Goal: Task Accomplishment & Management: Manage account settings

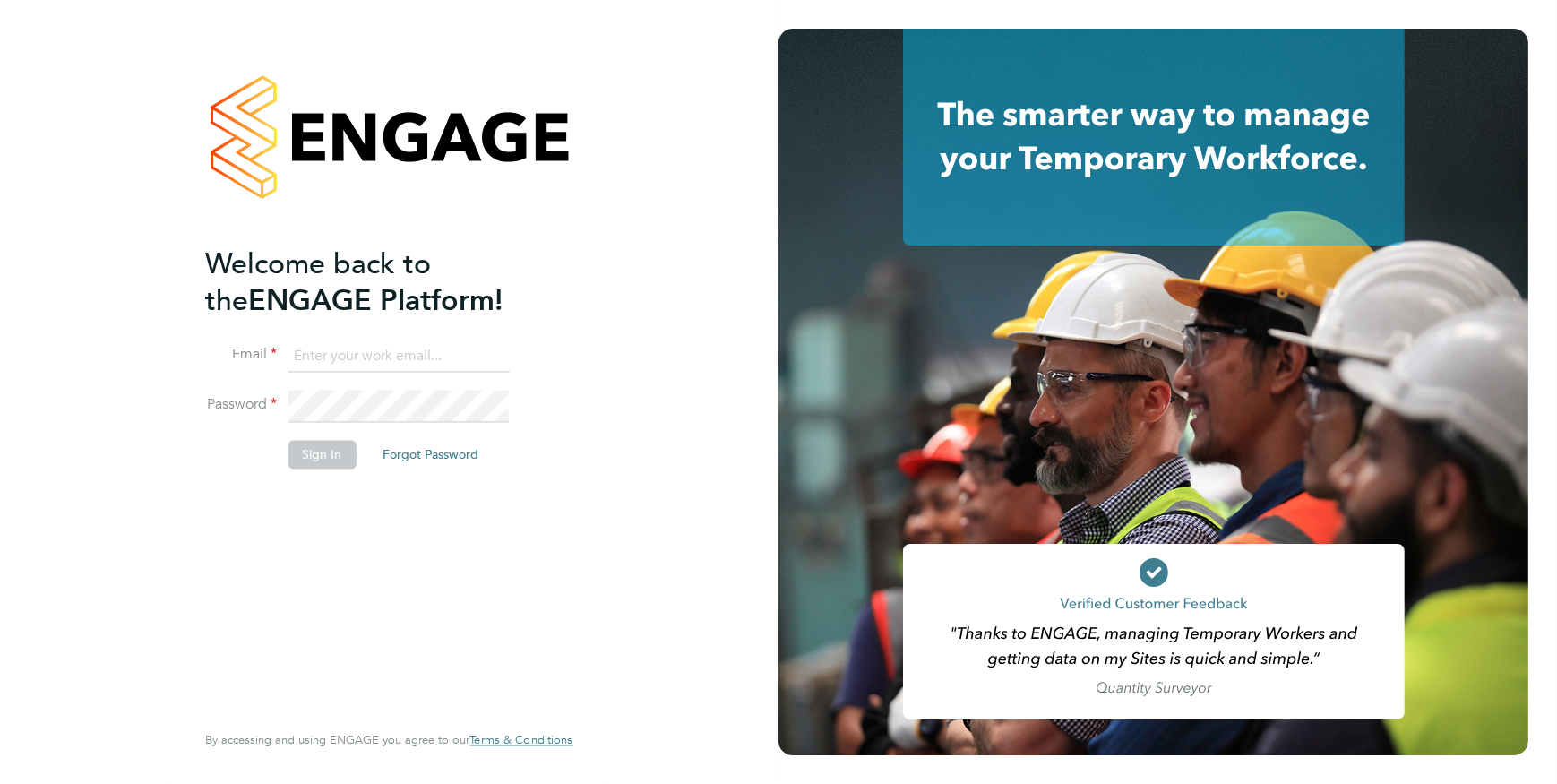
type input "karl.coleman@hmsworks.co.uk"
click at [311, 457] on button "Sign In" at bounding box center [321, 454] width 68 height 29
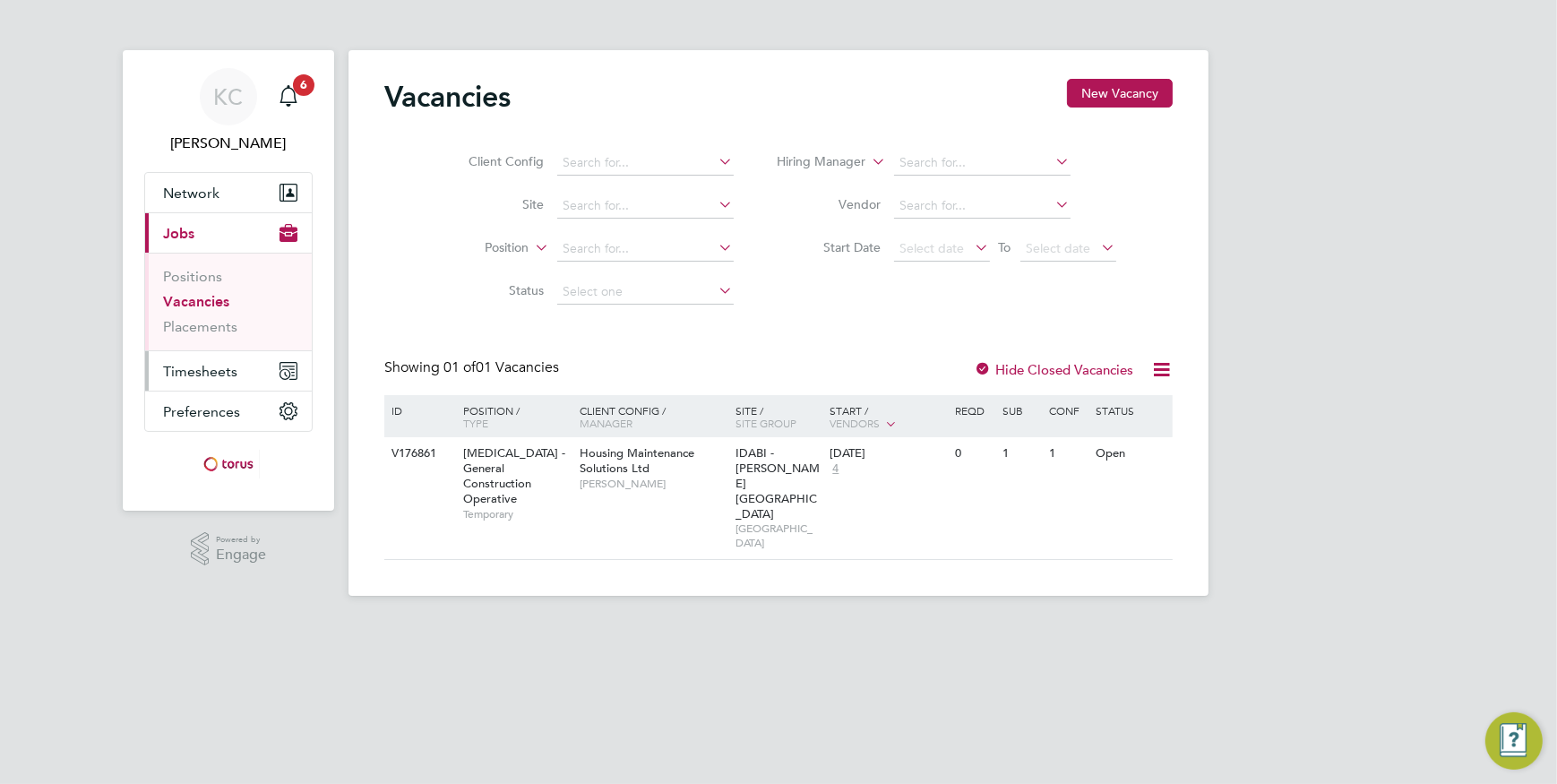
click at [212, 369] on span "Timesheets" at bounding box center [200, 372] width 74 height 17
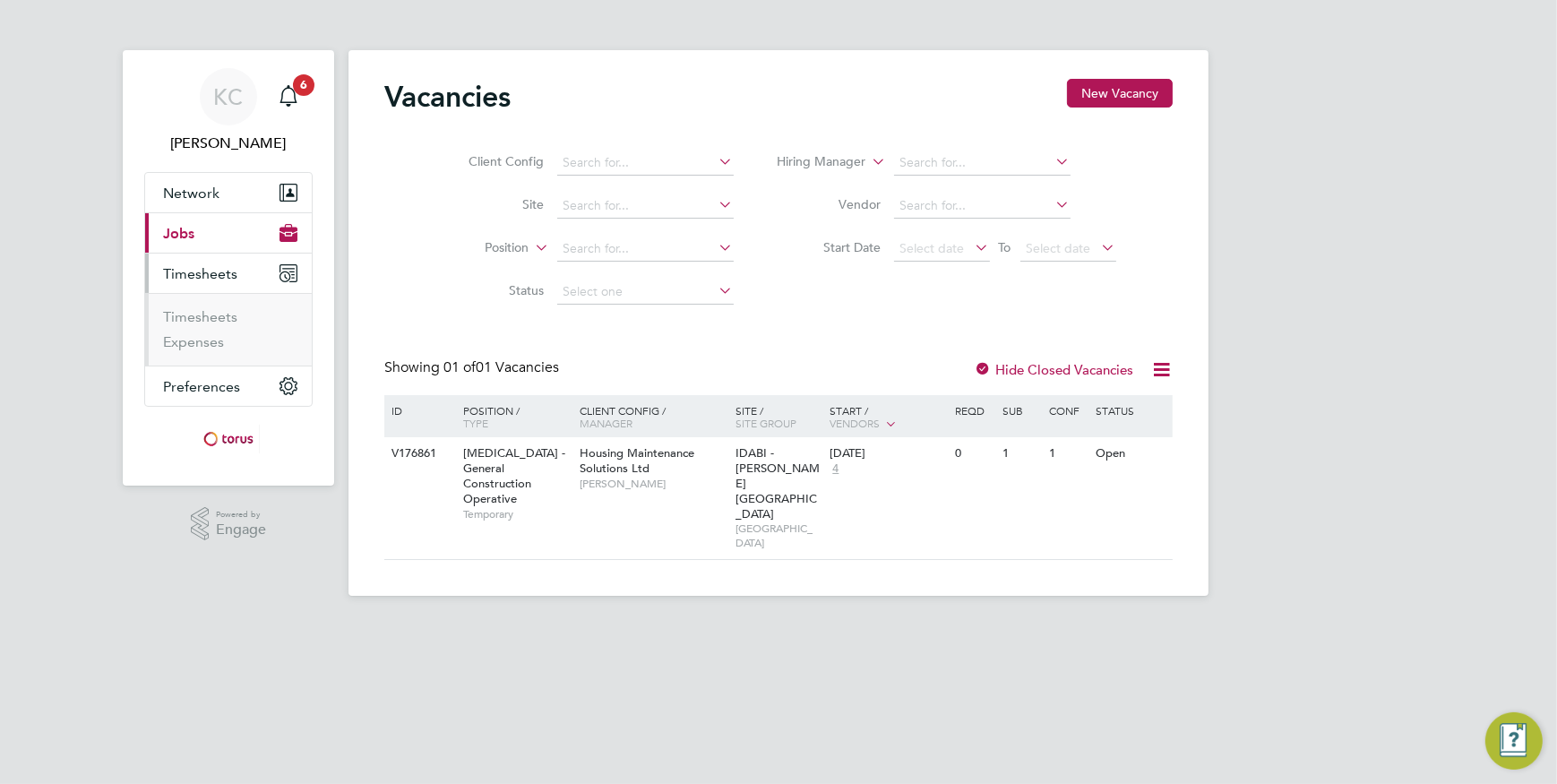
click at [215, 272] on span "Timesheets" at bounding box center [200, 273] width 74 height 17
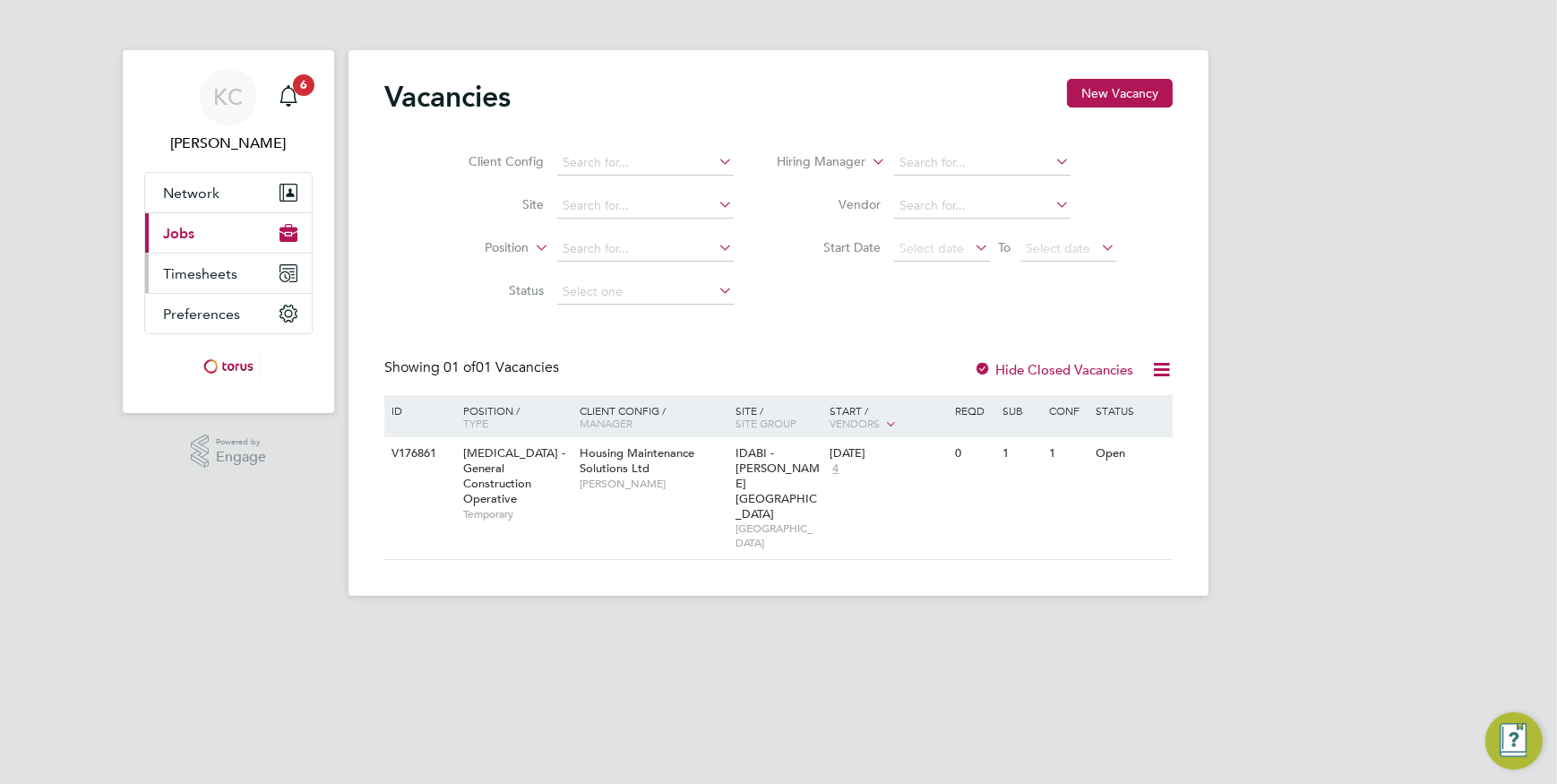
click at [216, 271] on span "Timesheets" at bounding box center [200, 273] width 74 height 17
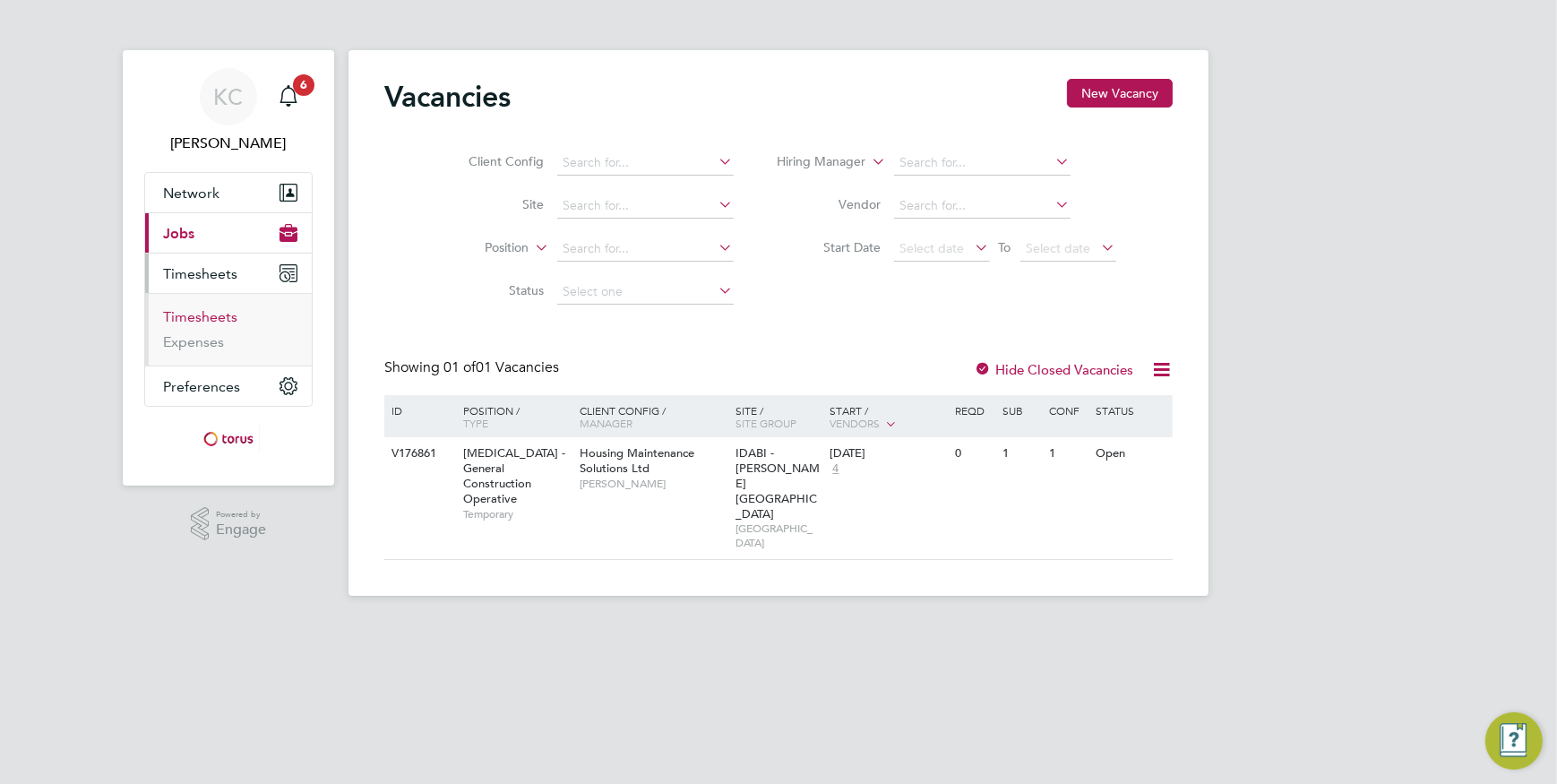
click at [214, 315] on link "Timesheets" at bounding box center [200, 316] width 74 height 17
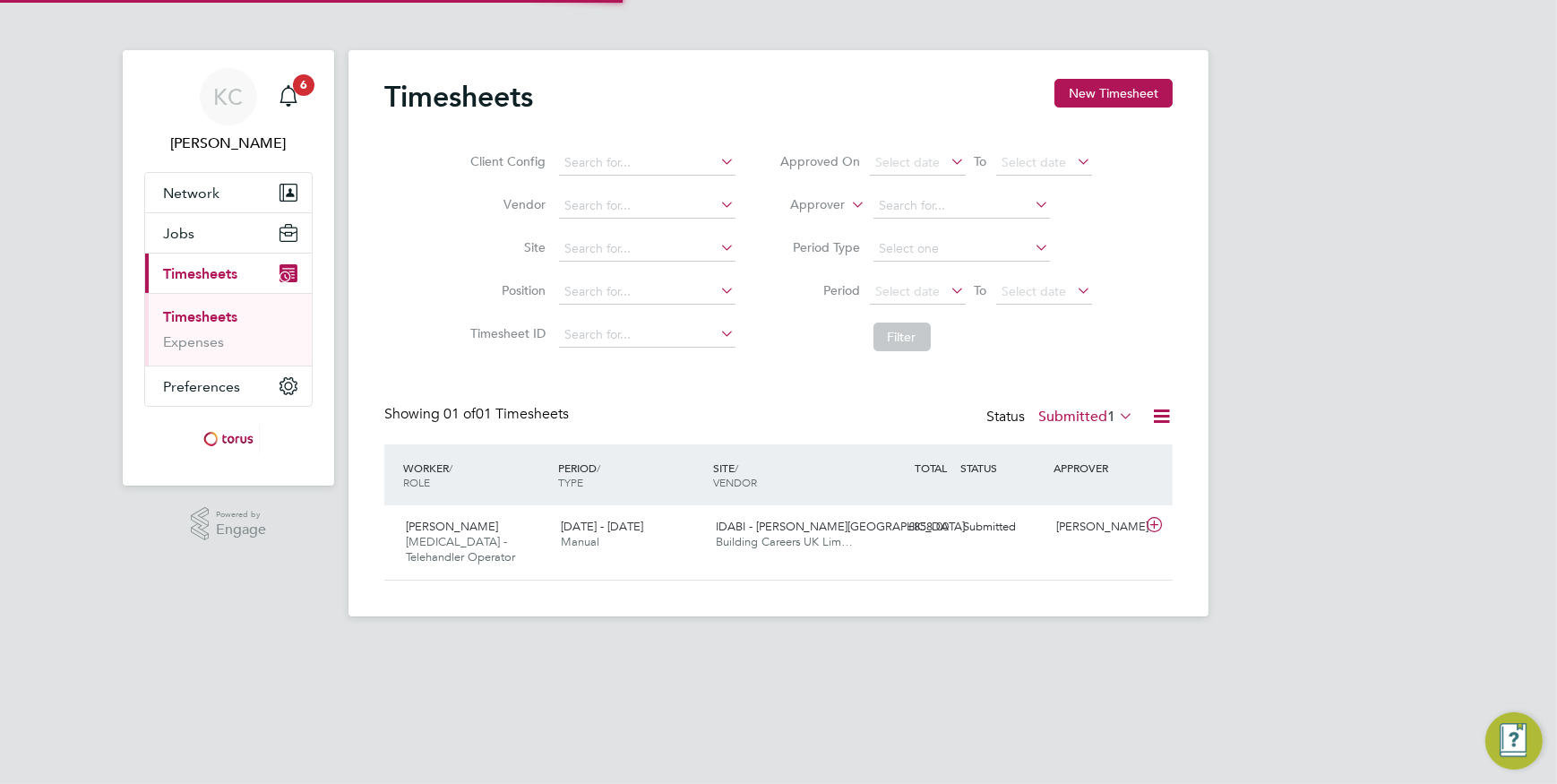
scroll to position [45, 155]
click at [577, 533] on span "Manual" at bounding box center [579, 541] width 38 height 15
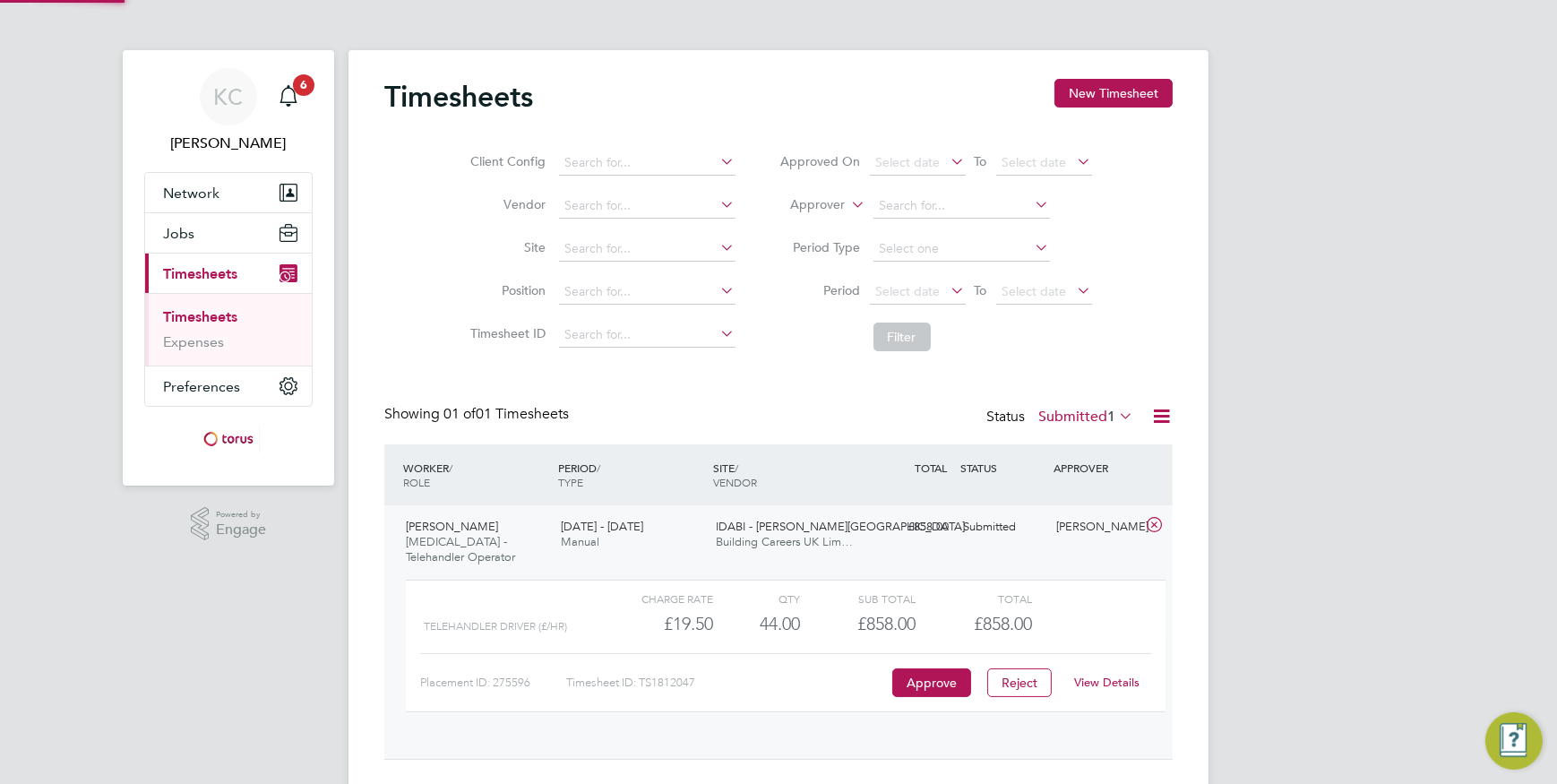
scroll to position [30, 174]
click at [1115, 678] on link "View Details" at bounding box center [1107, 682] width 66 height 15
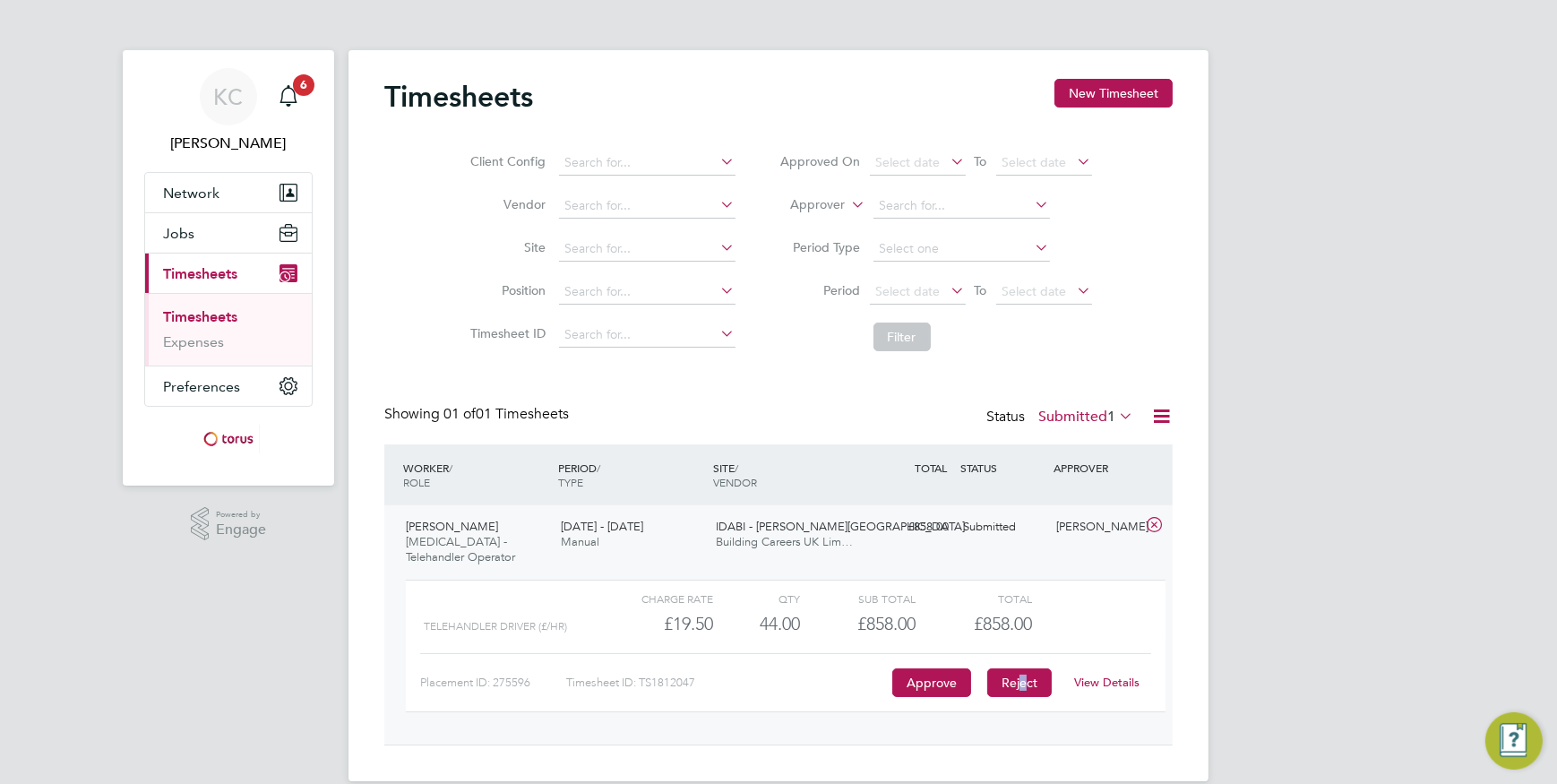
click at [1023, 677] on button "Reject" at bounding box center [1020, 682] width 65 height 29
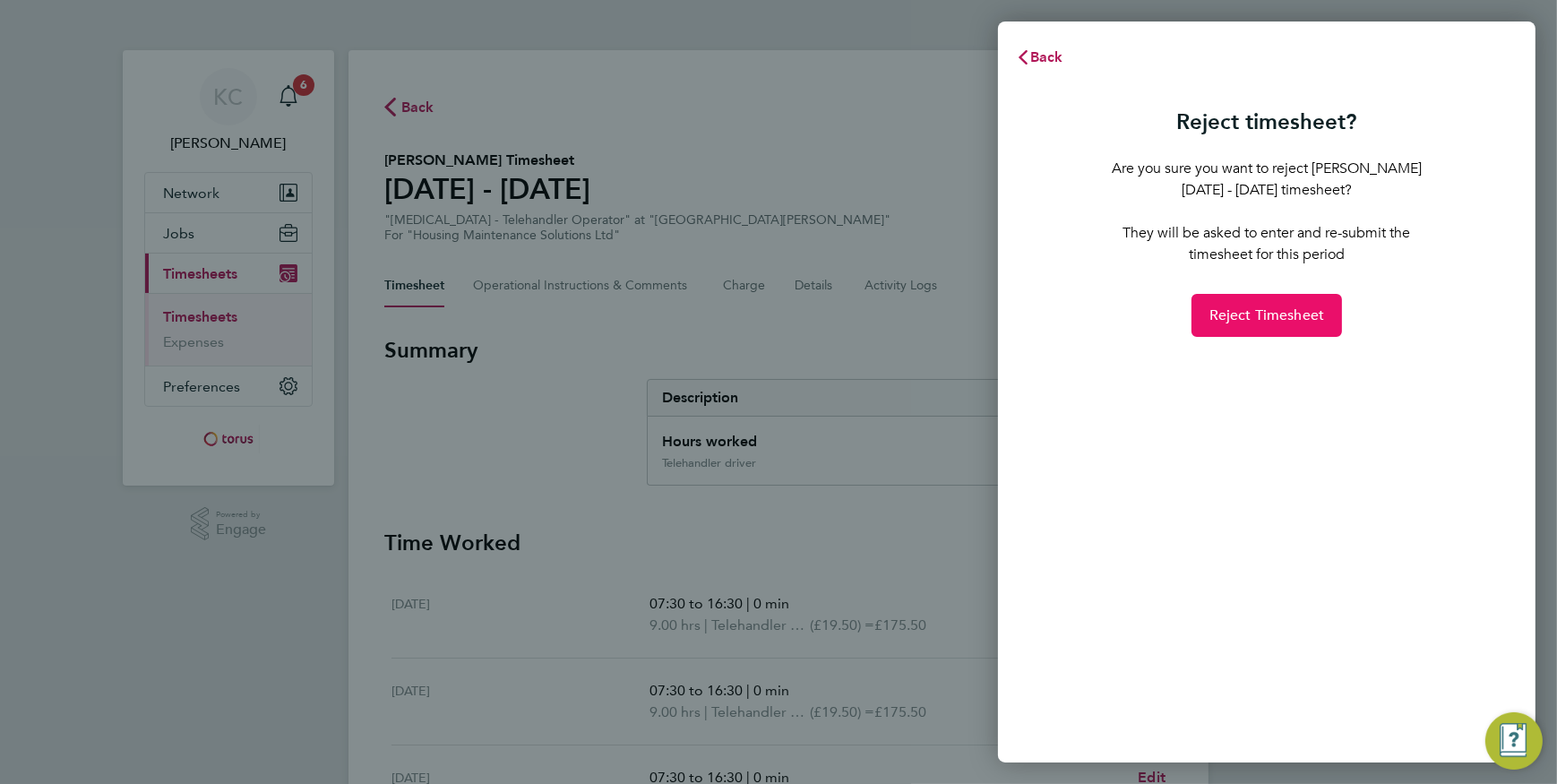
click at [1254, 317] on span "Reject Timesheet" at bounding box center [1266, 315] width 115 height 18
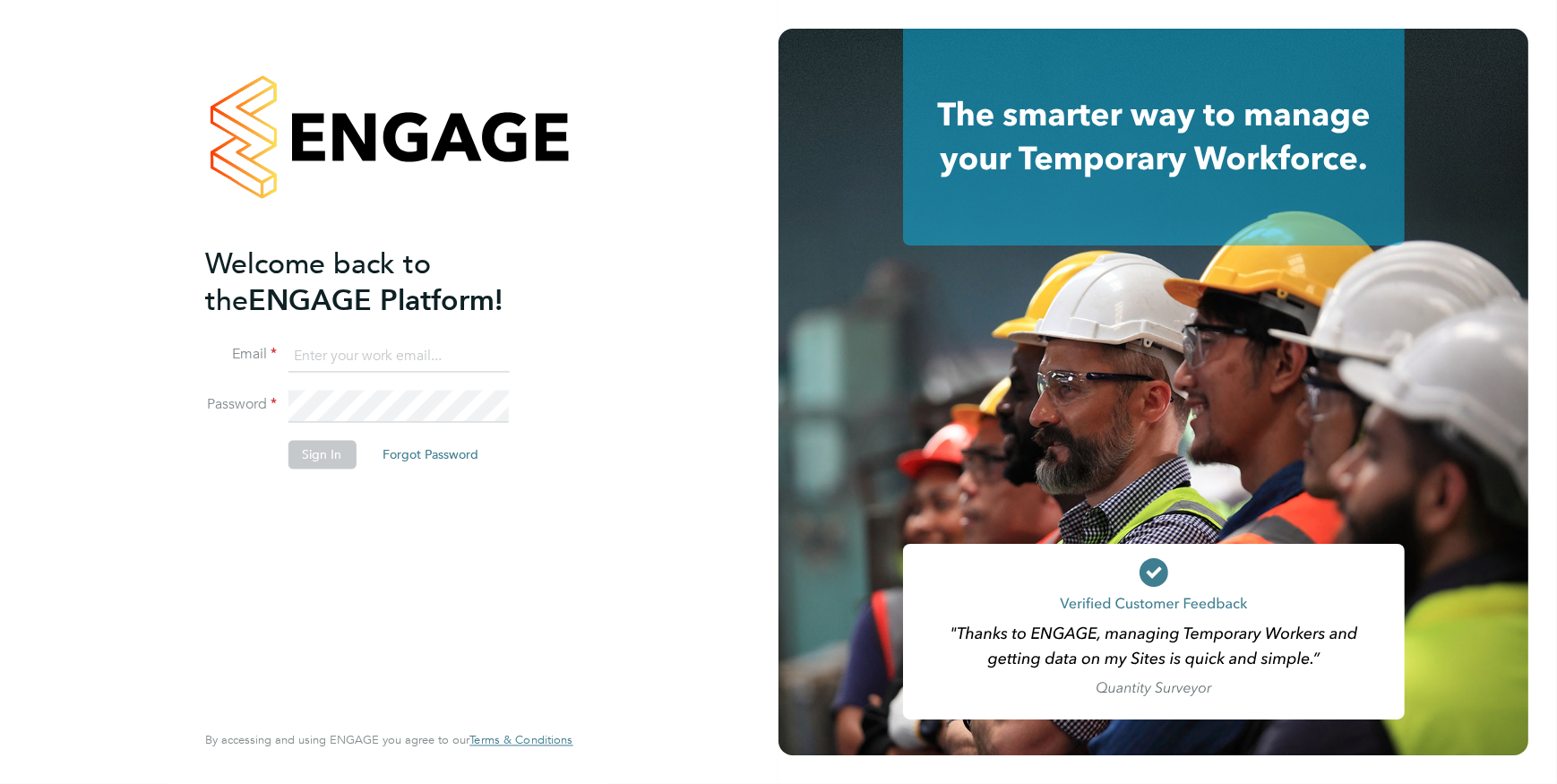
type input "[PERSON_NAME][EMAIL_ADDRESS][PERSON_NAME][DOMAIN_NAME]"
click at [326, 455] on button "Sign In" at bounding box center [321, 454] width 68 height 29
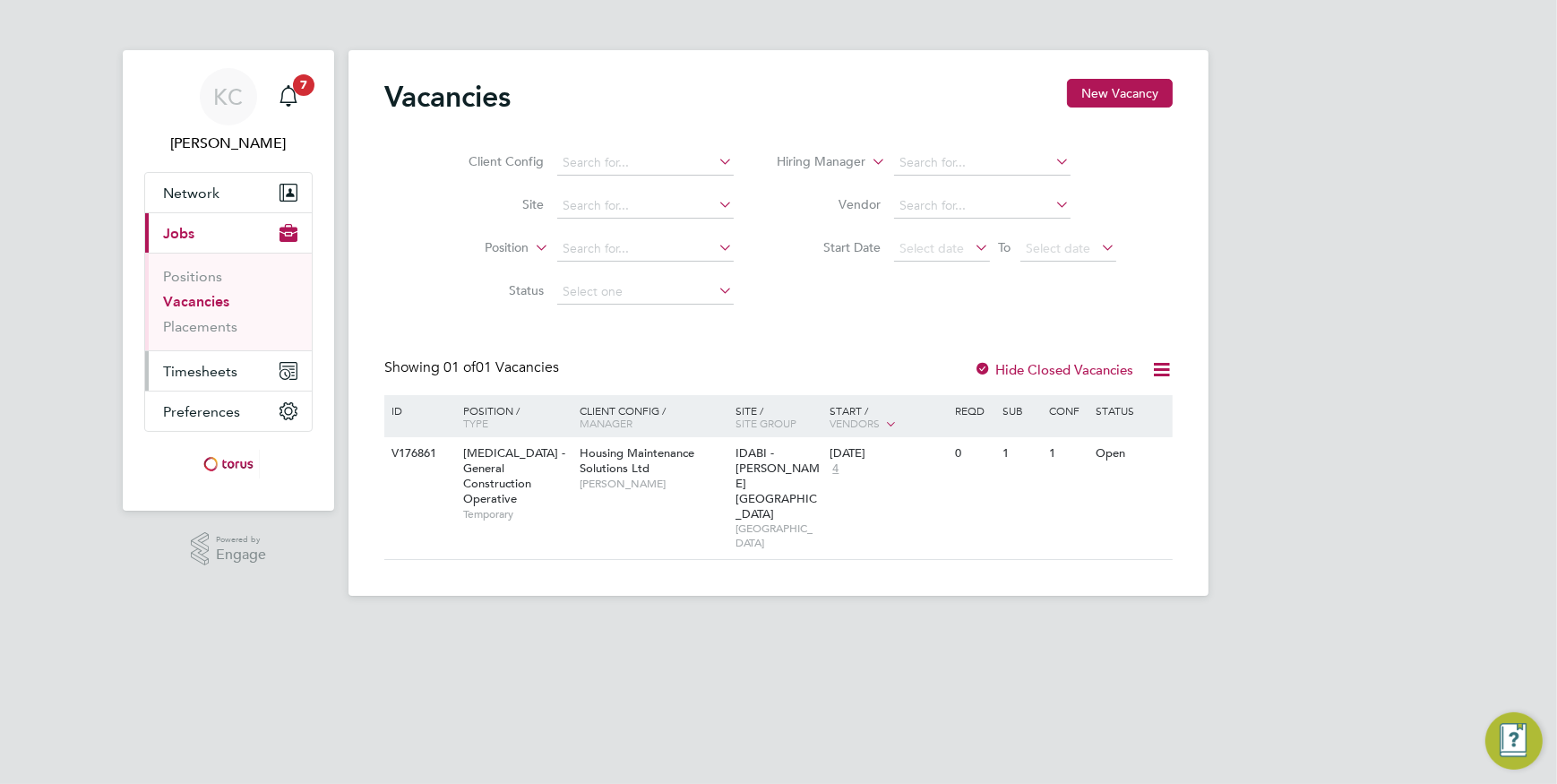
click at [203, 367] on span "Timesheets" at bounding box center [200, 372] width 74 height 17
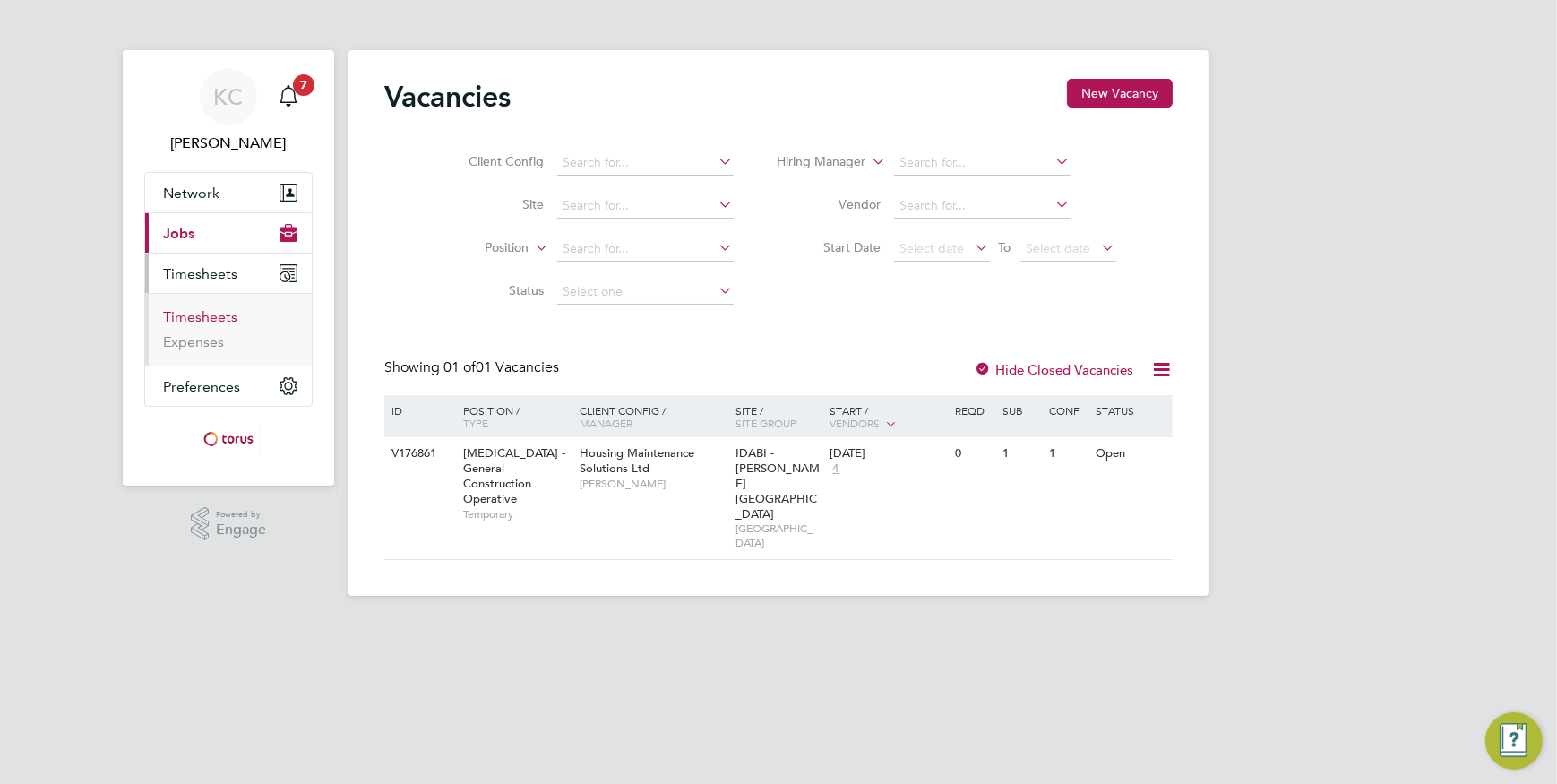
click at [192, 312] on link "Timesheets" at bounding box center [200, 316] width 74 height 17
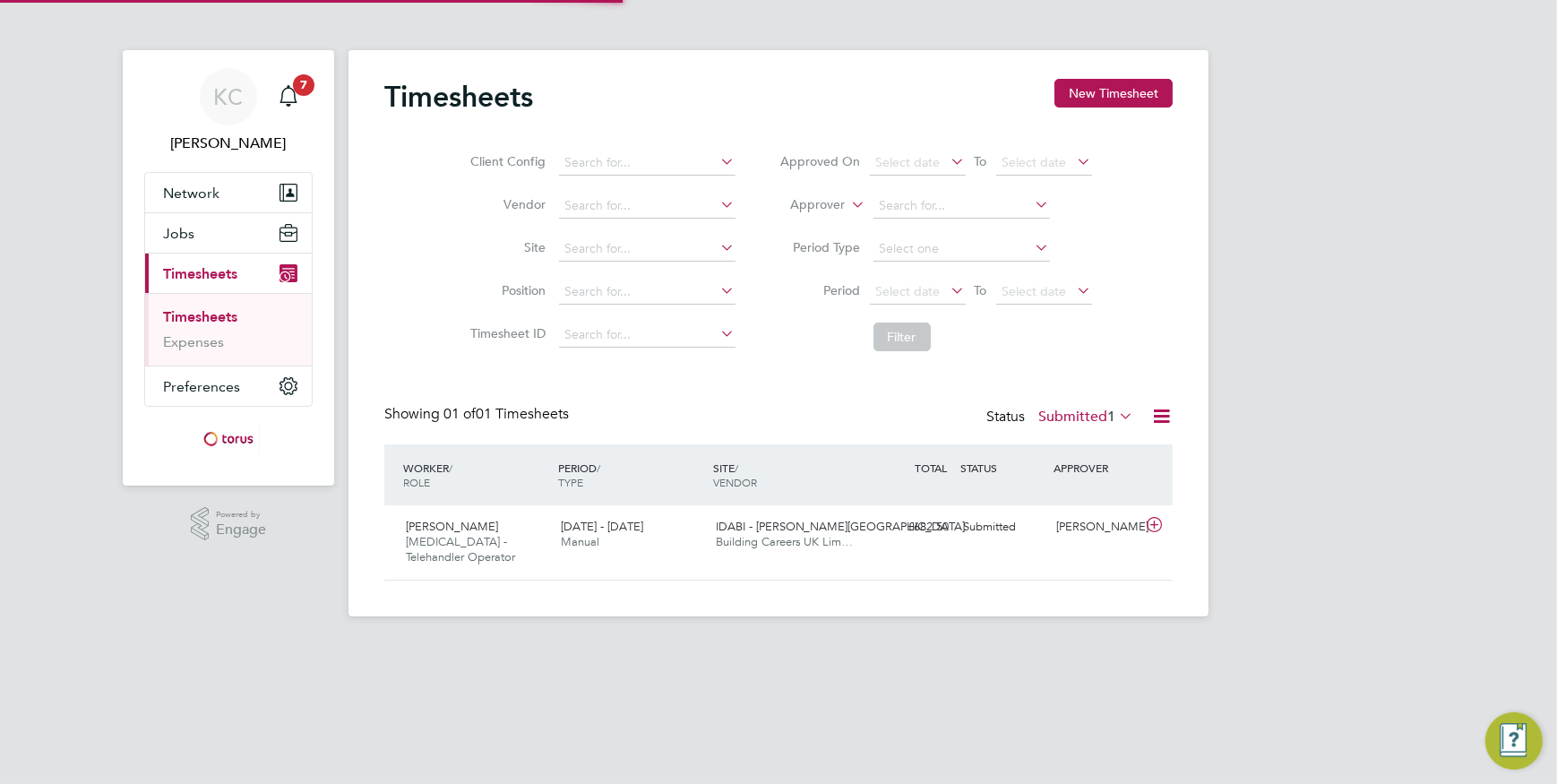
scroll to position [45, 155]
click at [725, 538] on span "Building Careers UK Lim…" at bounding box center [784, 541] width 138 height 15
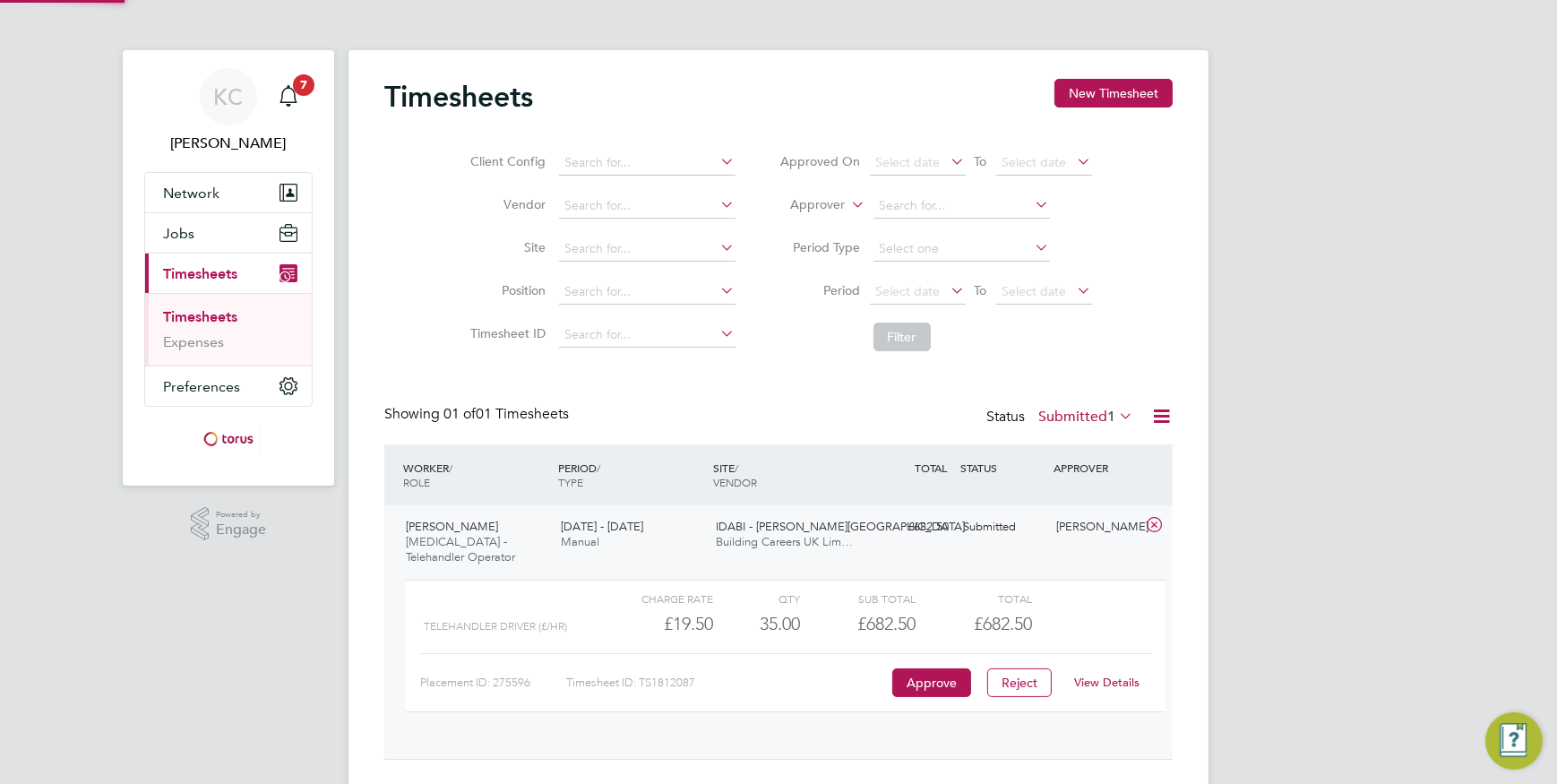
scroll to position [30, 174]
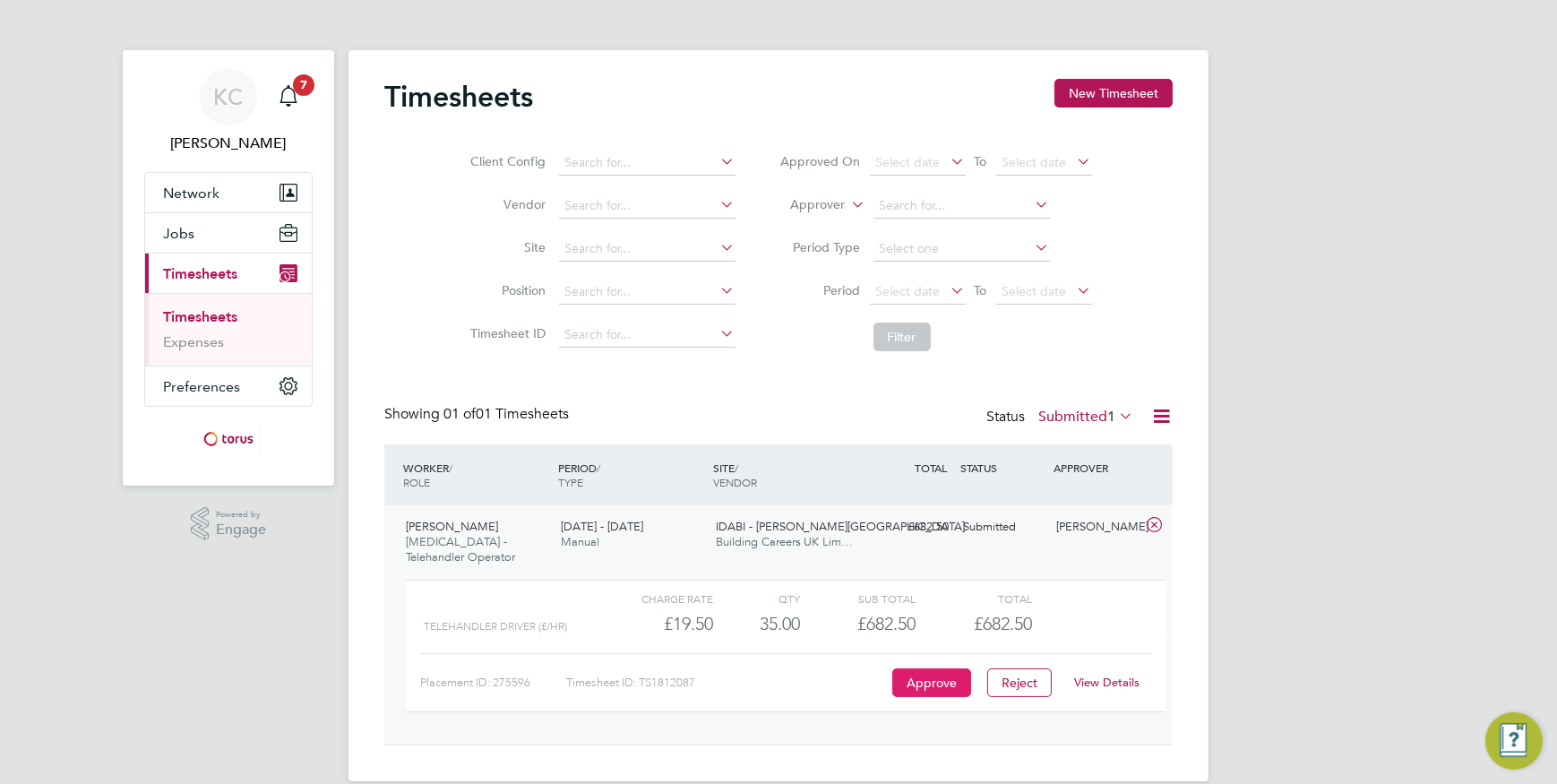
click at [934, 676] on button "Approve" at bounding box center [931, 682] width 79 height 29
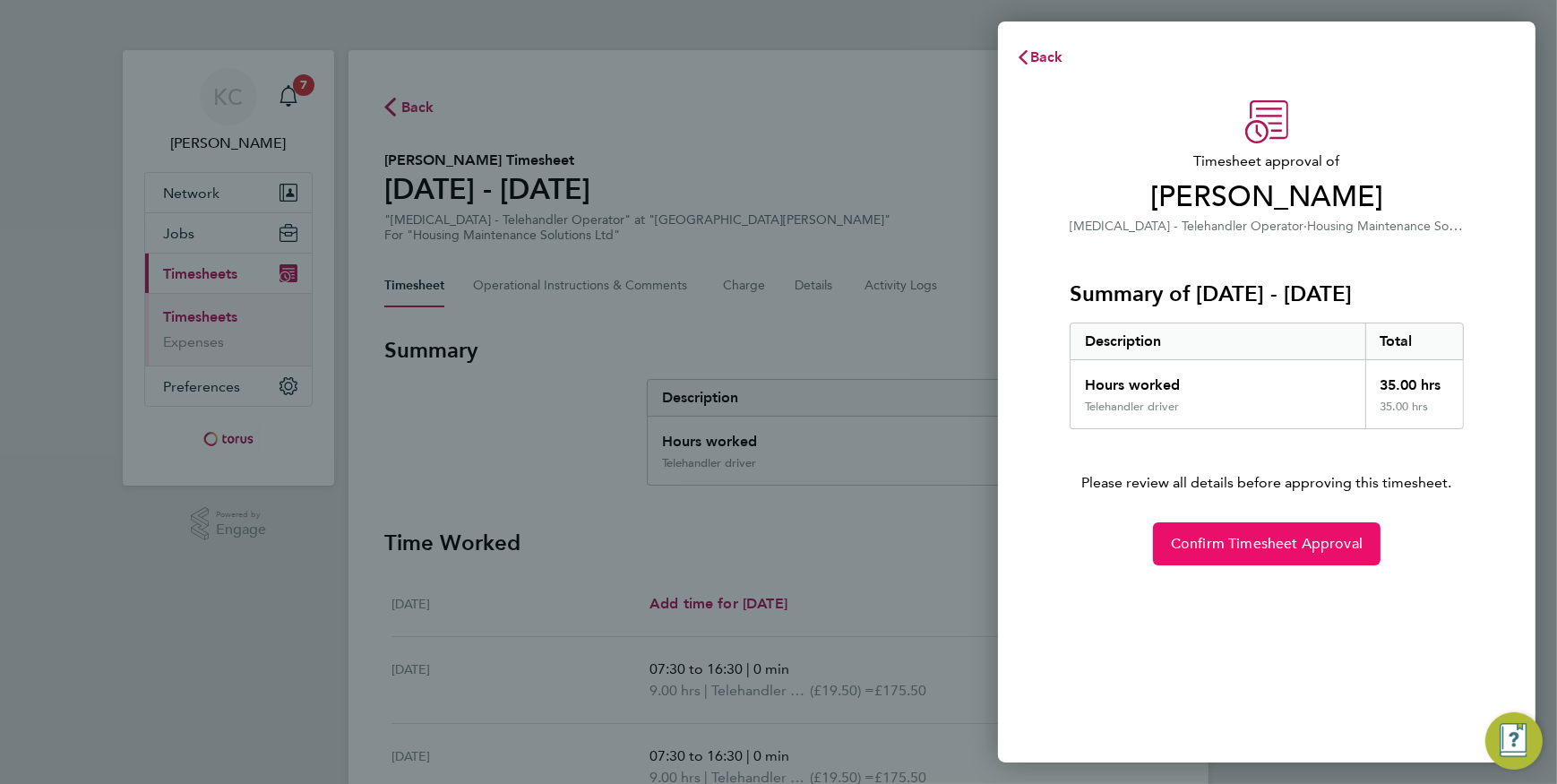
click at [1251, 538] on span "Confirm Timesheet Approval" at bounding box center [1266, 543] width 192 height 18
